Goal: Transaction & Acquisition: Purchase product/service

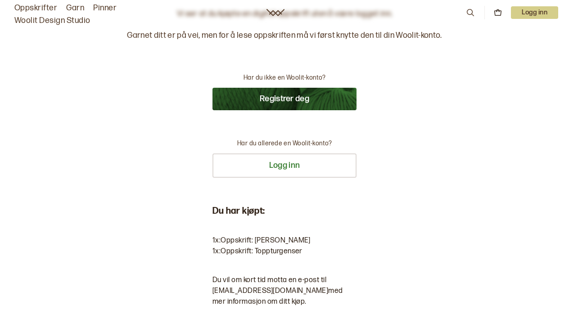
scroll to position [50, 0]
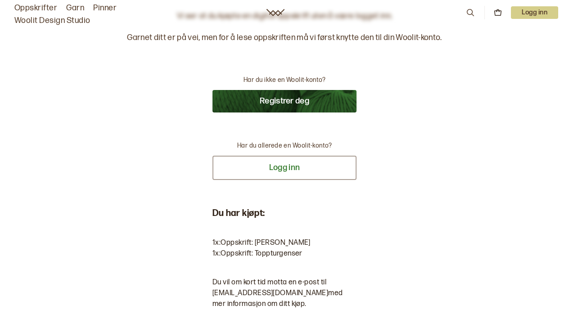
click at [334, 169] on button "Logg inn" at bounding box center [284, 168] width 144 height 24
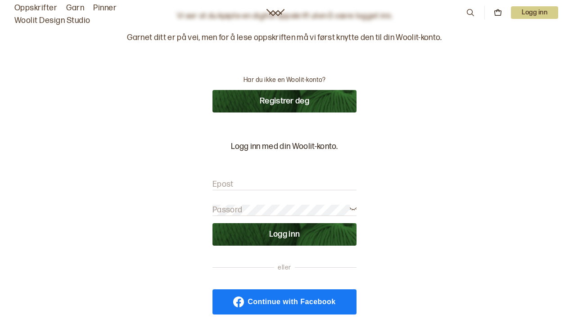
type input "[EMAIL_ADDRESS][DOMAIN_NAME]"
click at [280, 233] on button "Logg inn" at bounding box center [284, 234] width 144 height 23
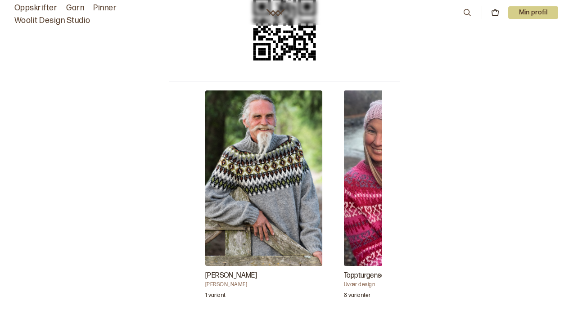
scroll to position [217, 0]
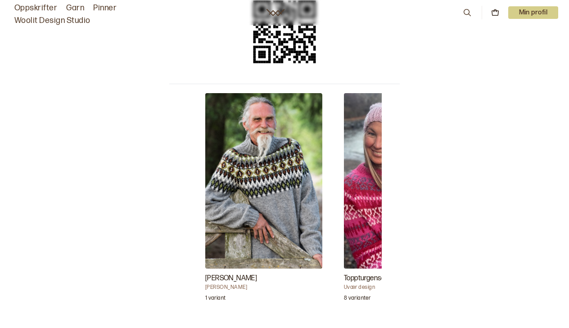
click at [378, 174] on img "Toppturgenser" at bounding box center [402, 181] width 117 height 176
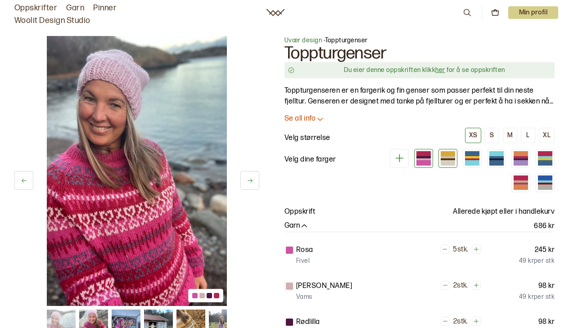
click at [446, 153] on div at bounding box center [448, 153] width 14 height 5
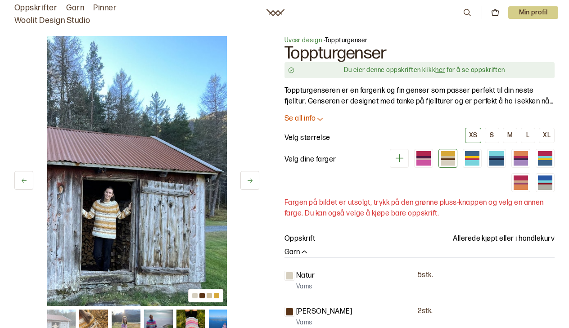
click at [438, 70] on link "her" at bounding box center [439, 70] width 9 height 8
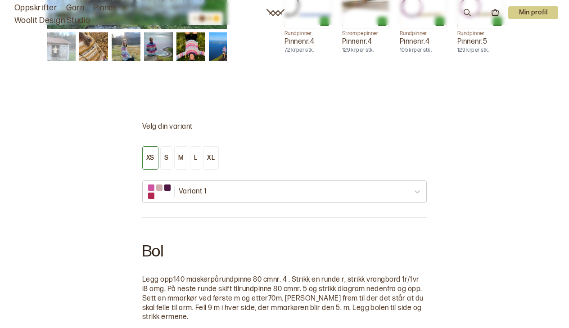
scroll to position [594, 0]
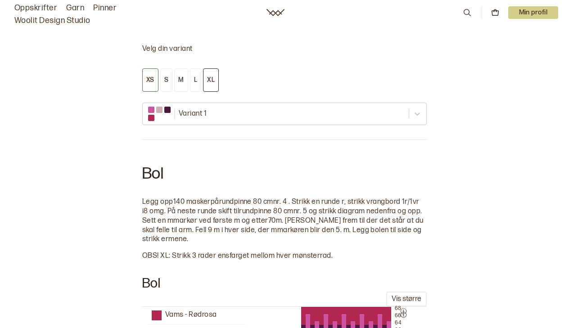
click at [212, 81] on div "XL" at bounding box center [211, 80] width 8 height 8
click at [194, 82] on button "L" at bounding box center [195, 79] width 11 height 23
click at [207, 80] on div "XL" at bounding box center [211, 80] width 8 height 8
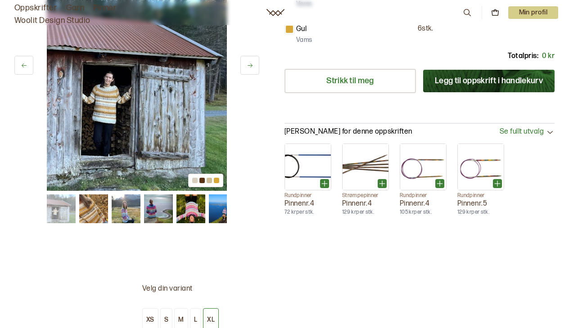
scroll to position [81, 0]
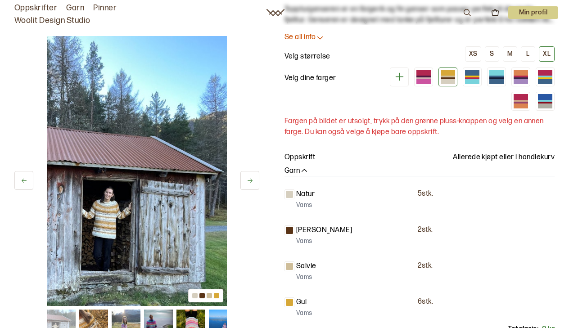
click at [446, 82] on div at bounding box center [448, 81] width 14 height 5
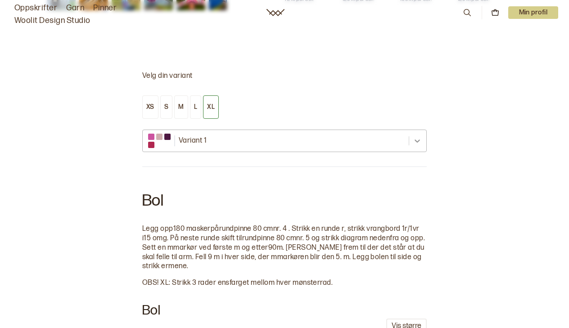
scroll to position [568, 0]
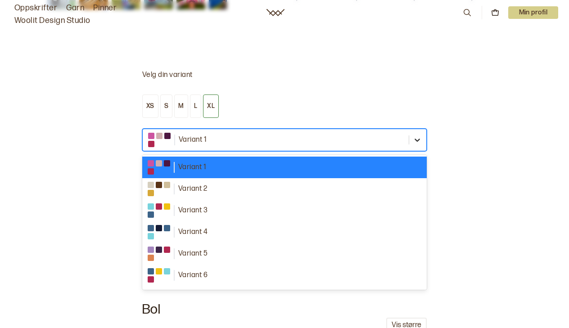
click at [419, 141] on icon at bounding box center [417, 139] width 9 height 9
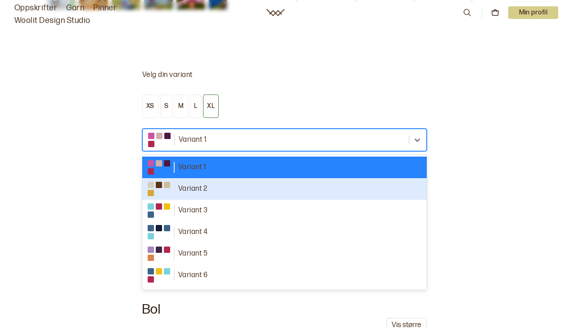
click at [322, 195] on div "Variant 2" at bounding box center [284, 189] width 284 height 22
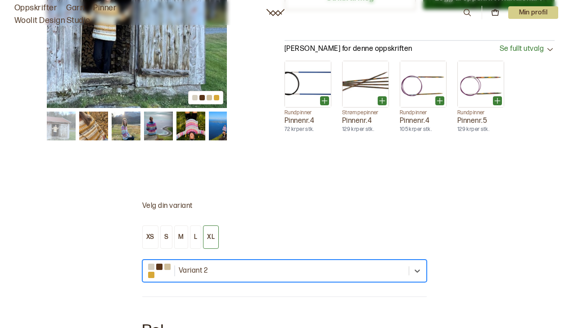
scroll to position [439, 0]
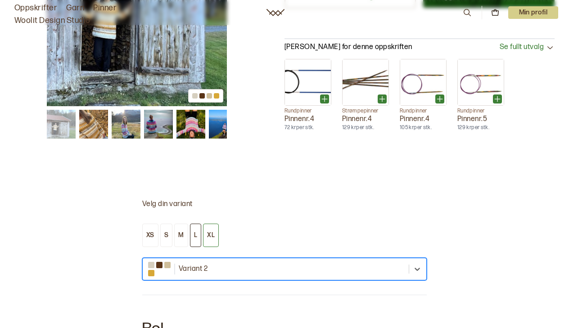
click at [193, 235] on button "L" at bounding box center [195, 235] width 11 height 23
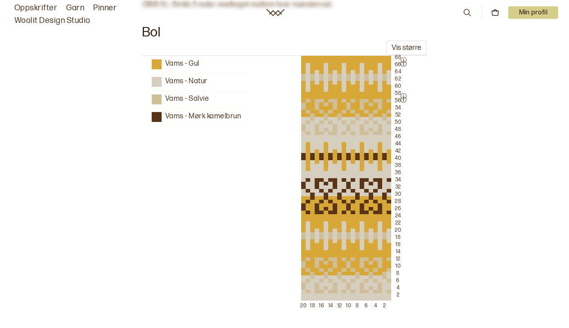
scroll to position [846, 0]
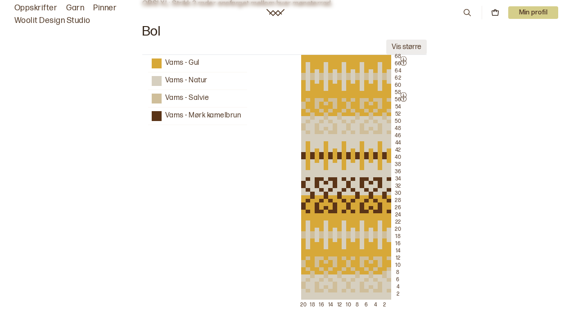
click at [416, 42] on button "Vis større" at bounding box center [406, 47] width 41 height 15
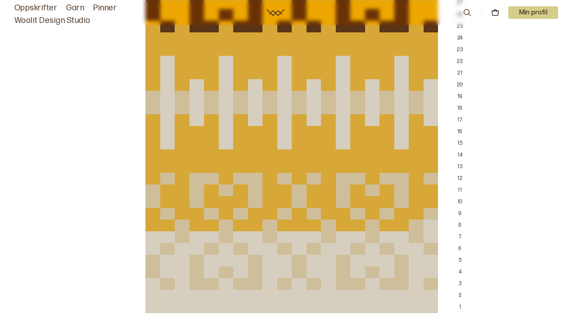
scroll to position [1463, 0]
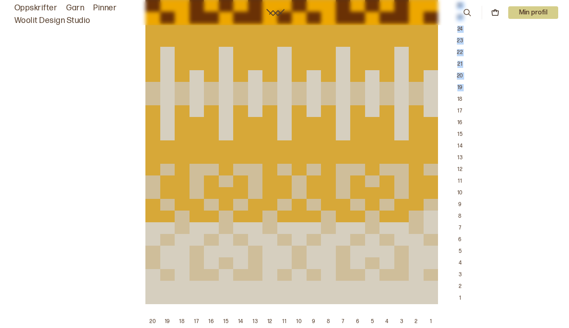
drag, startPoint x: 275, startPoint y: 145, endPoint x: 666, endPoint y: 90, distance: 394.8
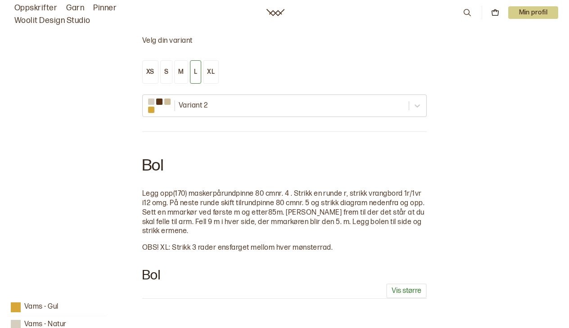
scroll to position [601, 0]
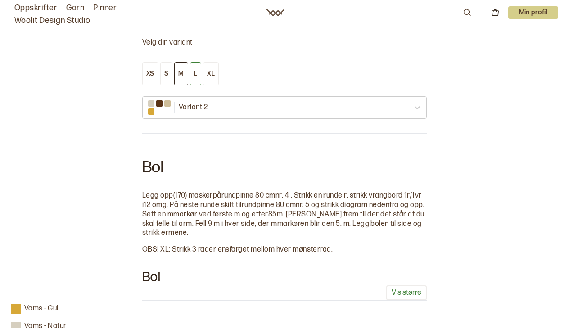
click at [182, 76] on button "M" at bounding box center [181, 73] width 14 height 23
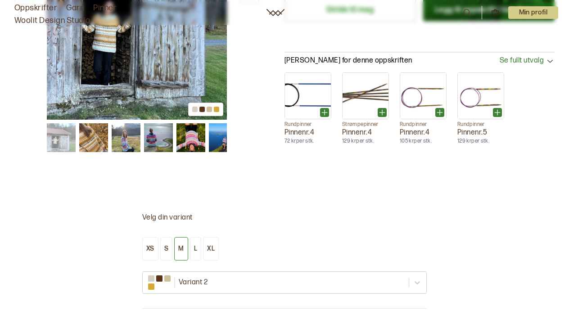
scroll to position [407, 0]
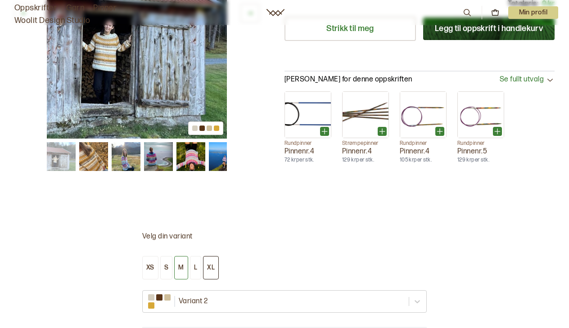
click at [214, 267] on div "XL" at bounding box center [211, 268] width 8 height 8
click at [97, 162] on img at bounding box center [93, 156] width 29 height 29
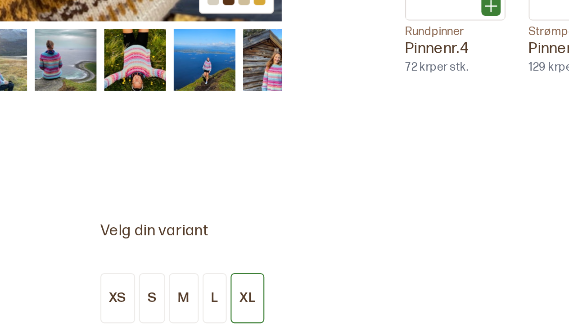
scroll to position [365, 0]
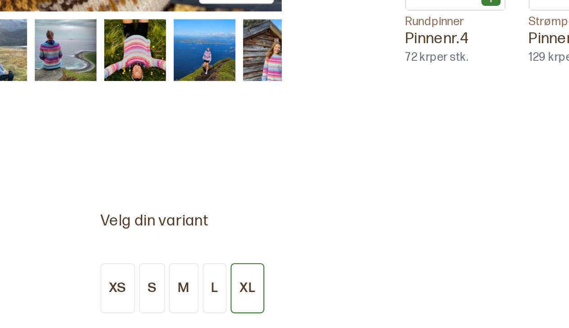
click at [144, 184] on img at bounding box center [158, 198] width 29 height 29
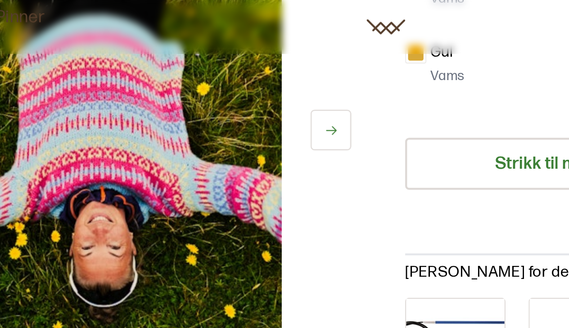
scroll to position [347, 0]
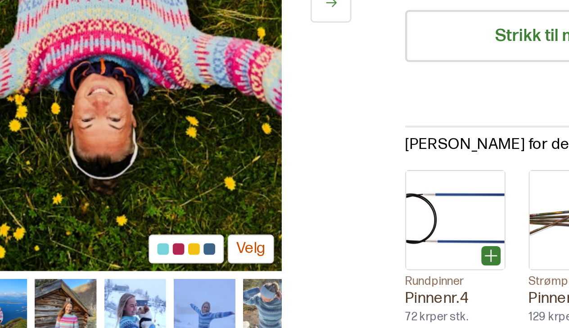
click at [144, 202] on img at bounding box center [158, 216] width 29 height 29
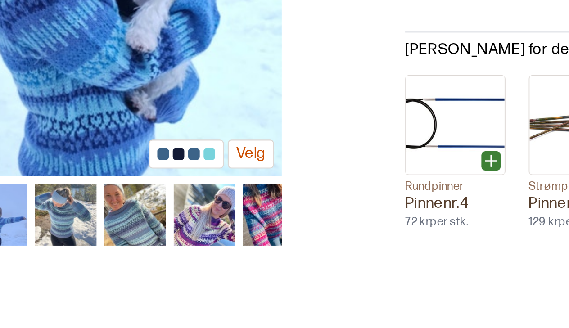
click at [176, 202] on img at bounding box center [190, 216] width 29 height 29
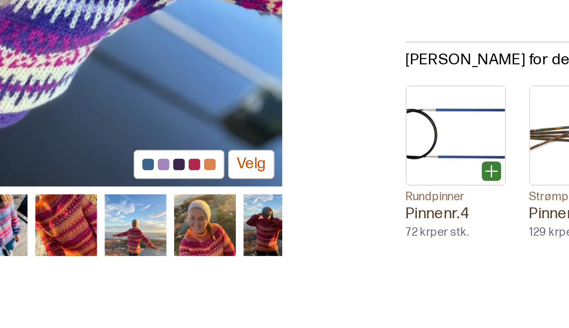
click at [209, 202] on img at bounding box center [223, 216] width 29 height 29
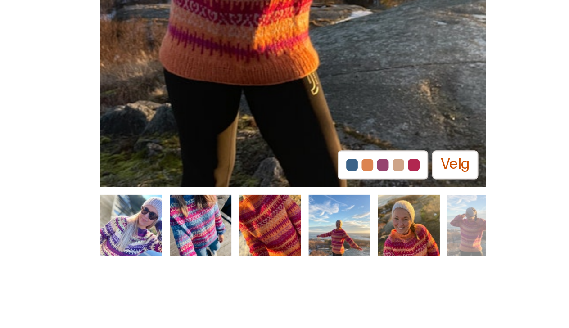
click at [66, 202] on img at bounding box center [61, 216] width 29 height 29
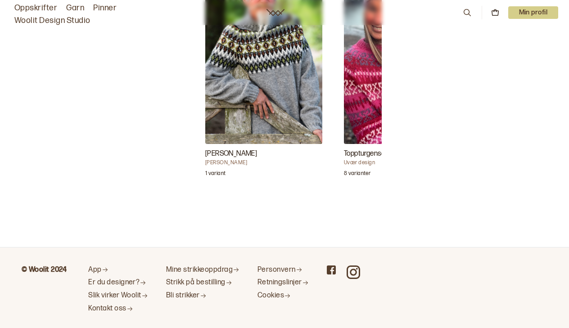
scroll to position [314, 0]
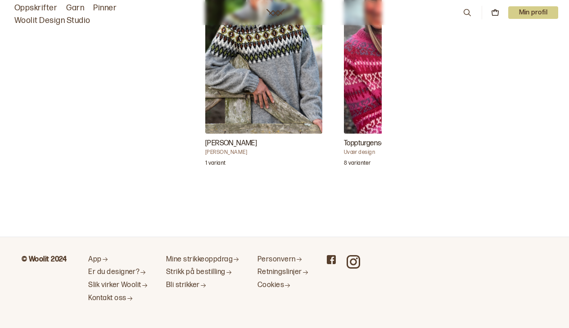
click at [360, 142] on h3 "Toppturgenser" at bounding box center [402, 143] width 117 height 11
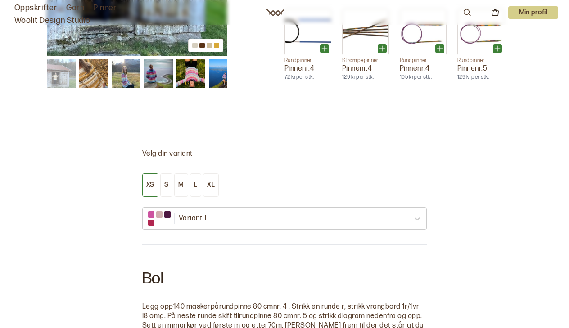
scroll to position [507, 0]
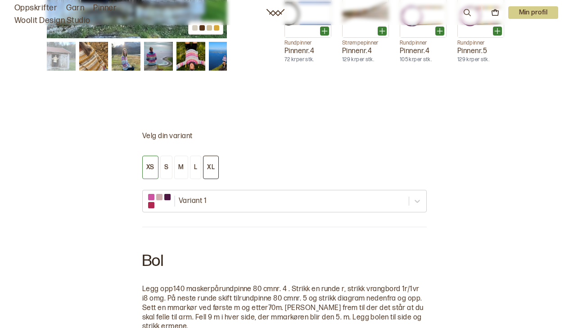
click at [212, 168] on div "XL" at bounding box center [211, 167] width 8 height 8
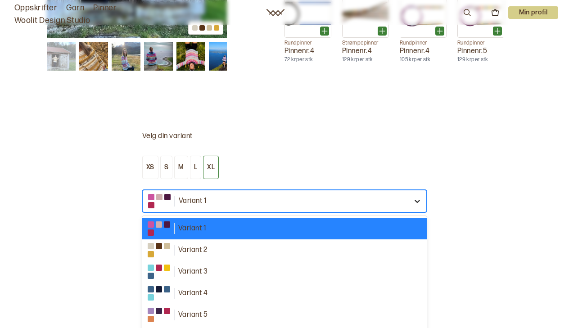
click at [422, 198] on div "option [object Object] focused, 1 of 8. 8 results available. Use Up and Down to…" at bounding box center [284, 201] width 284 height 23
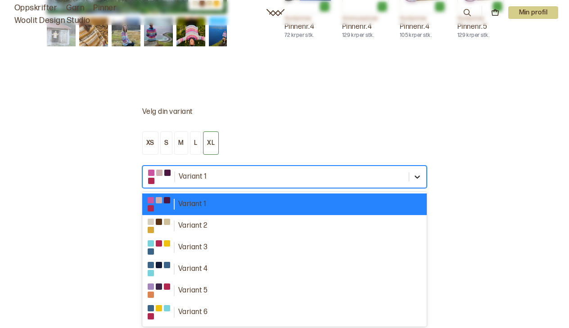
scroll to position [532, 0]
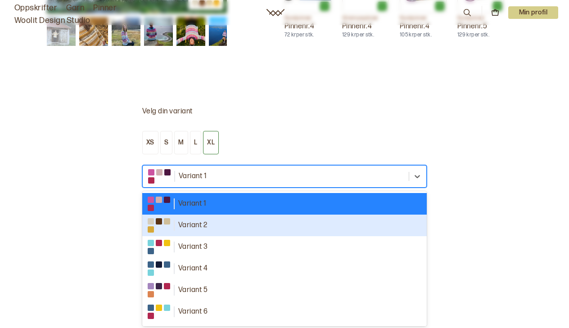
click at [343, 225] on div "Variant 2" at bounding box center [285, 225] width 274 height 14
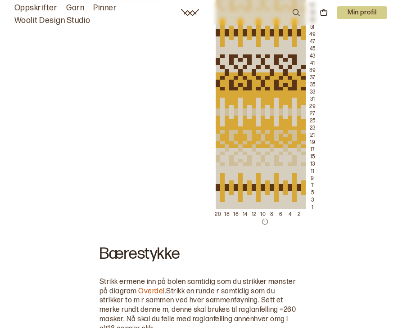
scroll to position [1457, 0]
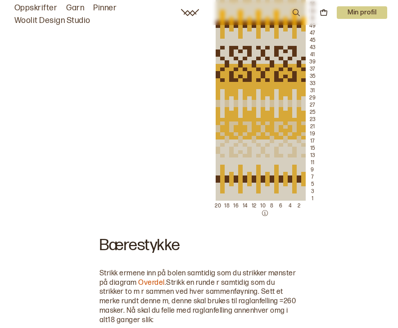
click at [169, 94] on div "Vams - Gul Vams - Natur Vams - [PERSON_NAME] kamelbrun 77 75 73 71 69 67 65 63 …" at bounding box center [195, 70] width 376 height 295
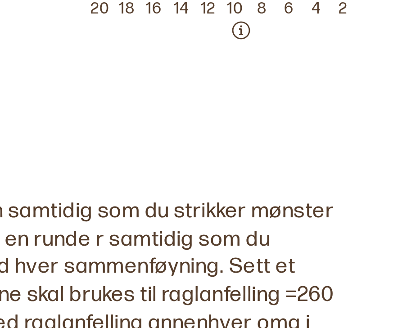
scroll to position [1450, 0]
